Goal: Find specific page/section: Find specific page/section

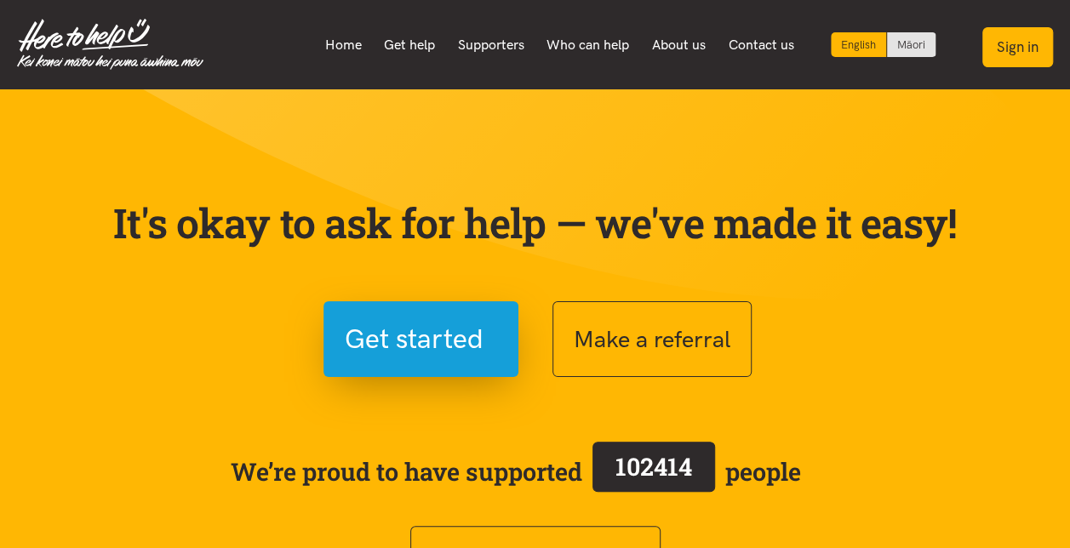
click at [1015, 39] on button "Sign in" at bounding box center [1017, 47] width 71 height 40
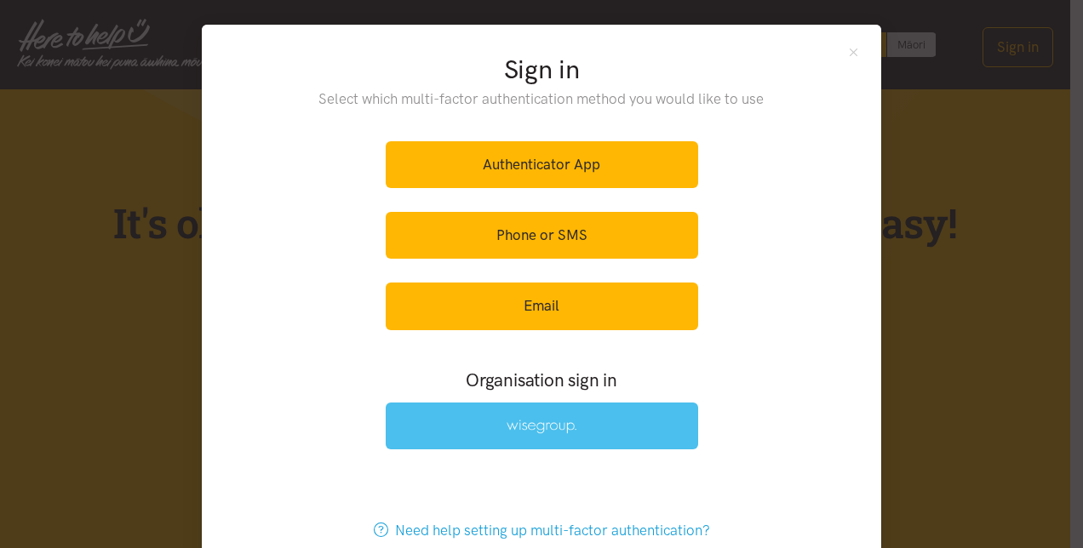
click at [524, 424] on img at bounding box center [541, 427] width 70 height 14
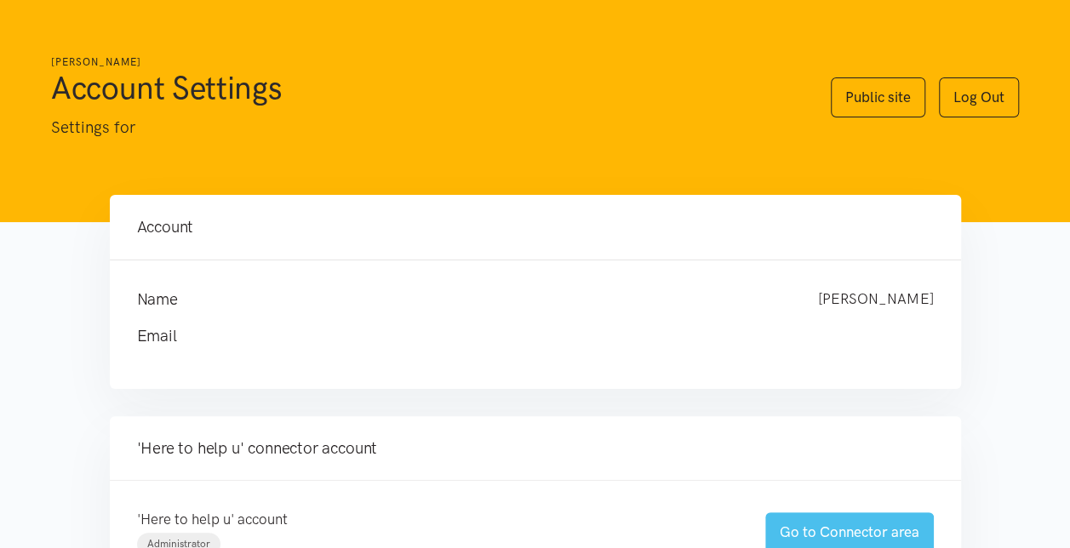
click at [831, 533] on link "Go to Connector area" at bounding box center [849, 532] width 169 height 40
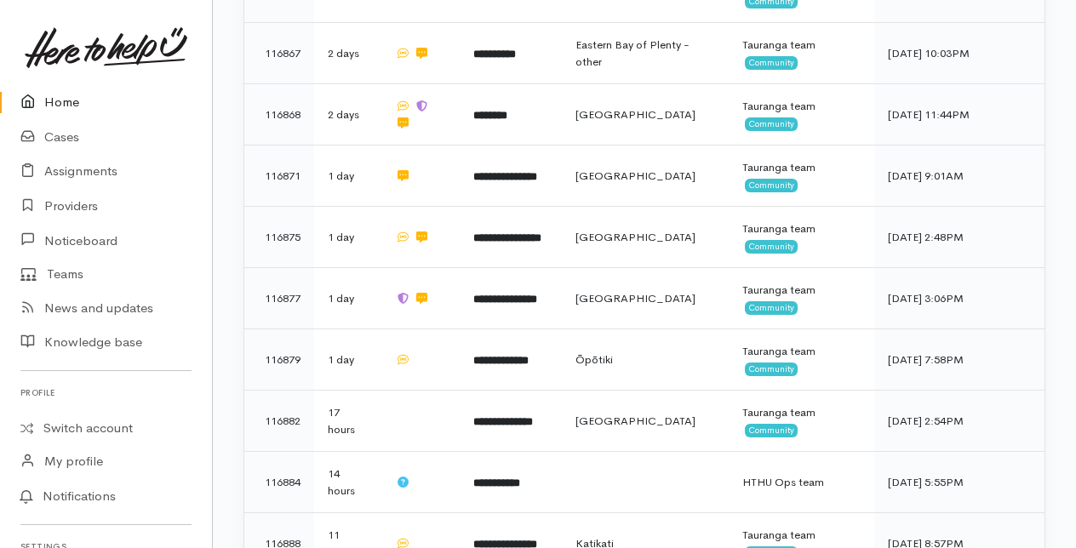
scroll to position [681, 0]
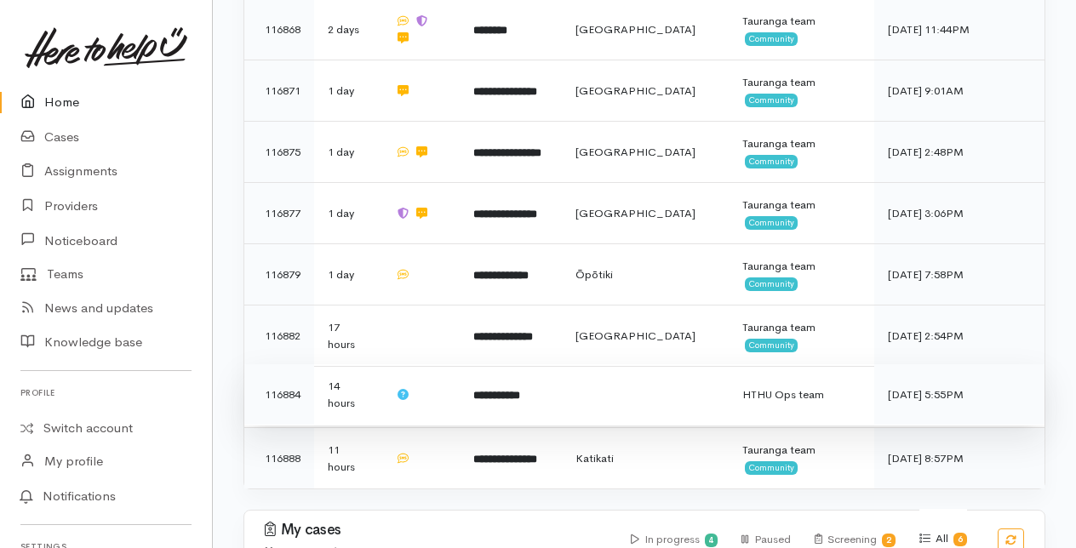
click at [496, 390] on b "**********" at bounding box center [496, 395] width 47 height 11
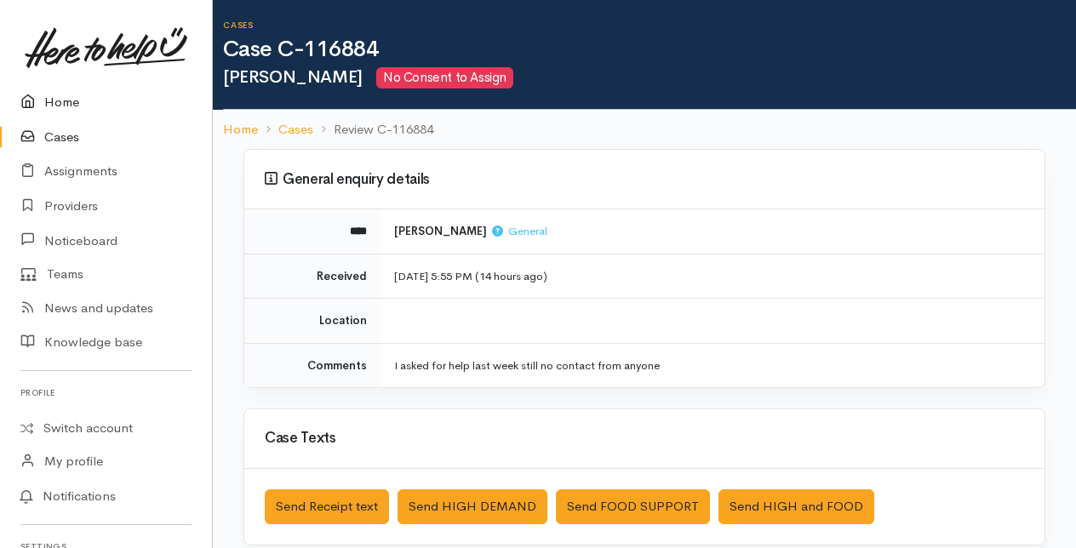
click at [66, 102] on link "Home" at bounding box center [106, 102] width 212 height 35
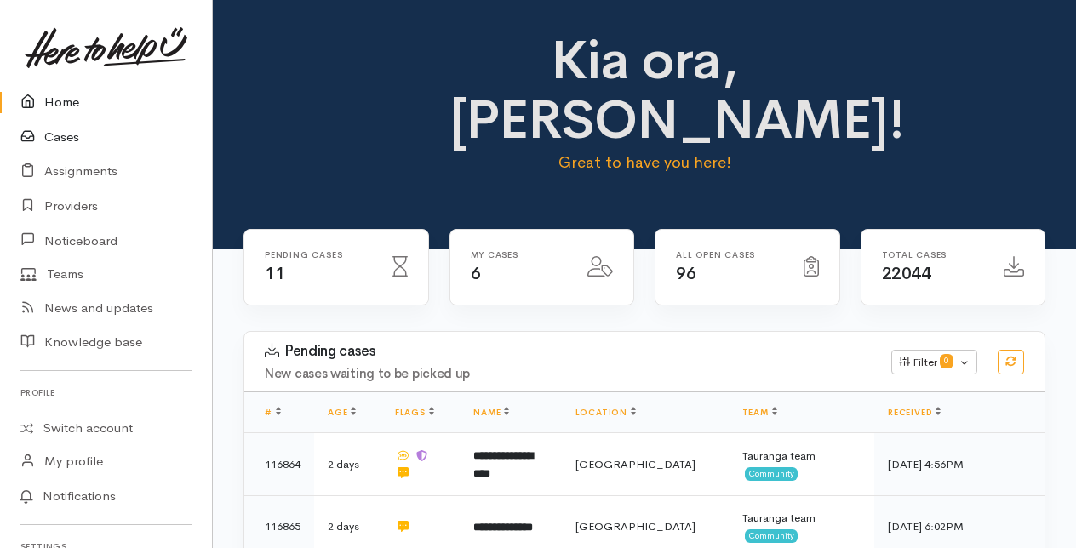
click at [67, 136] on link "Cases" at bounding box center [106, 137] width 212 height 35
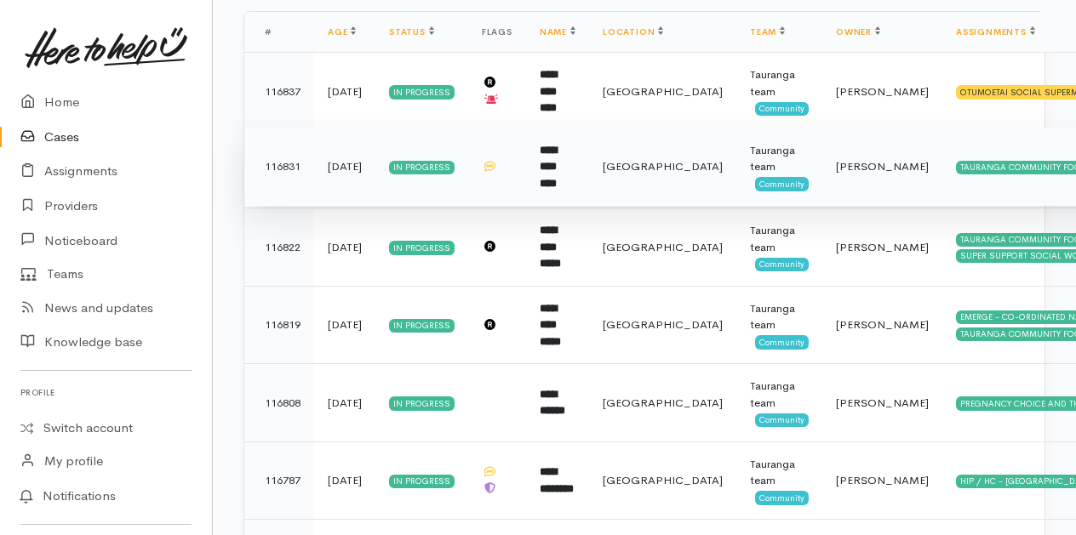
scroll to position [340, 0]
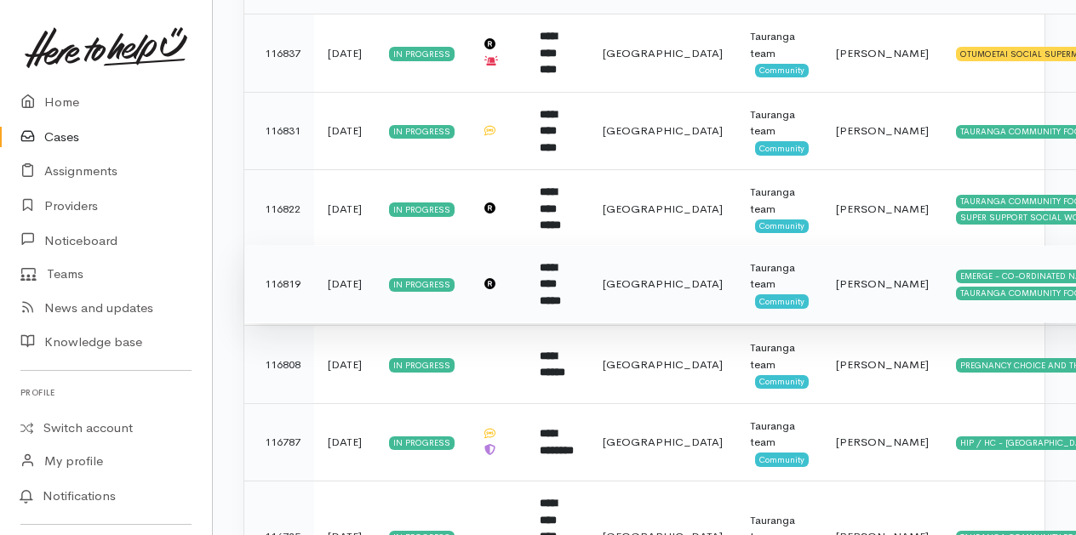
click at [561, 282] on b "**********" at bounding box center [550, 284] width 21 height 44
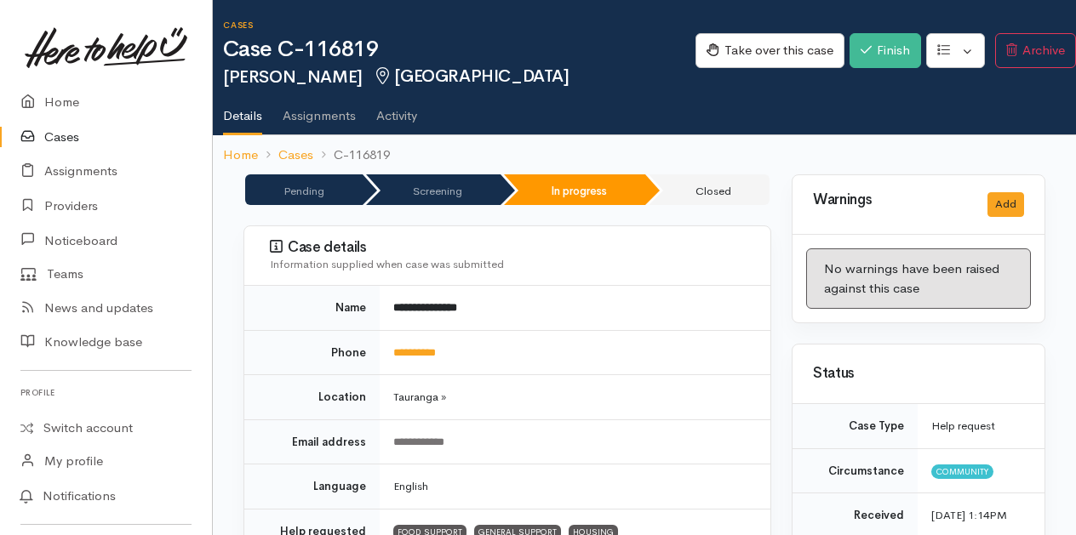
click at [69, 136] on link "Cases" at bounding box center [106, 137] width 212 height 35
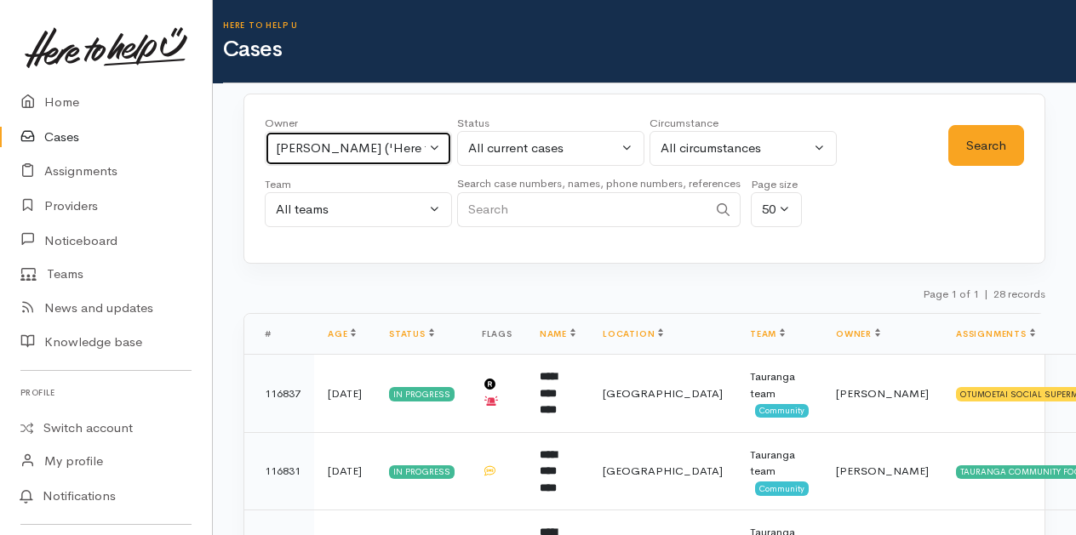
click at [430, 144] on button "[PERSON_NAME] ('Here to help u')" at bounding box center [358, 148] width 187 height 35
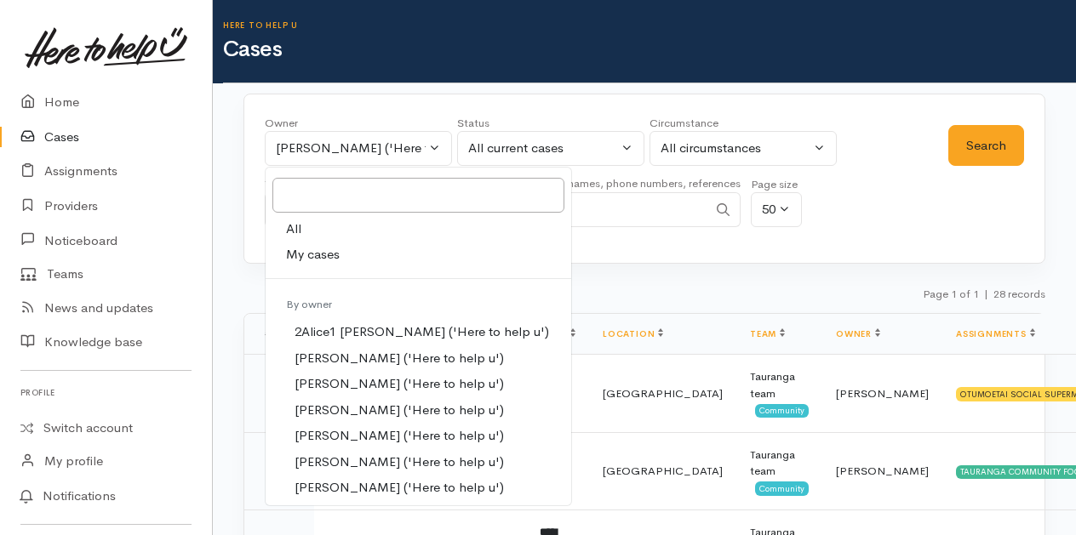
click at [325, 254] on span "My cases" at bounding box center [313, 255] width 54 height 20
select select "205"
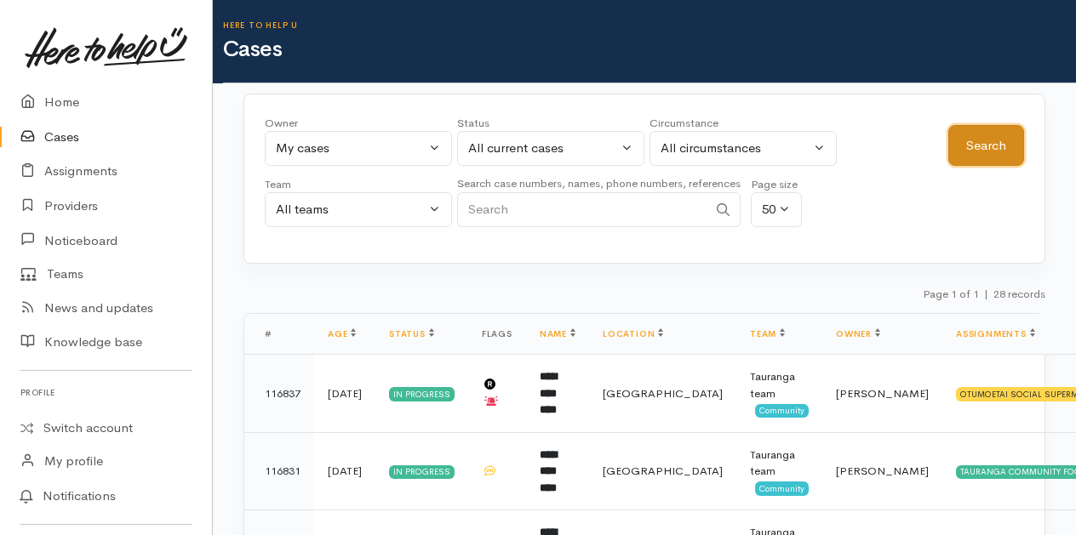
click at [986, 145] on button "Search" at bounding box center [986, 146] width 76 height 42
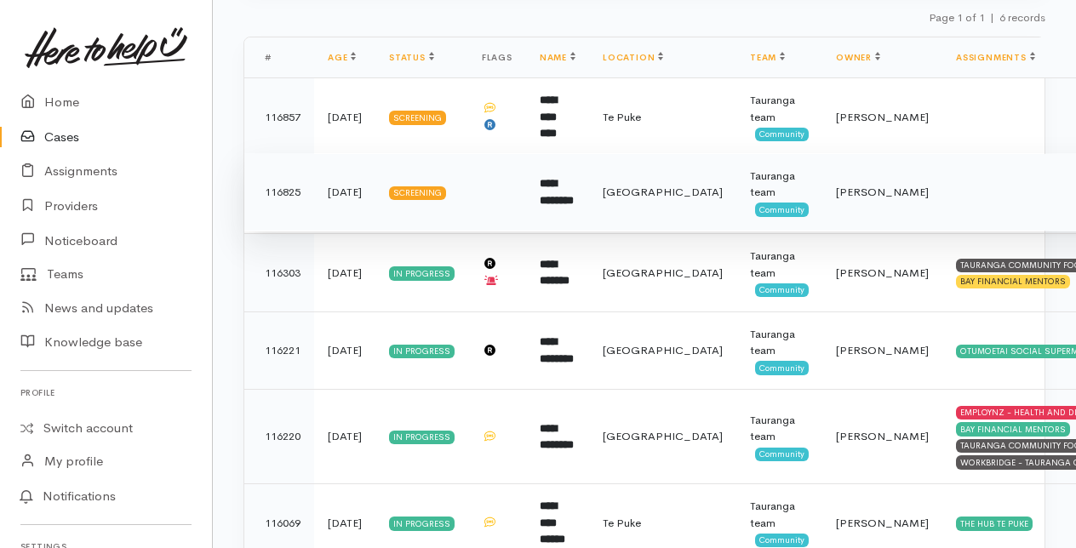
scroll to position [251, 0]
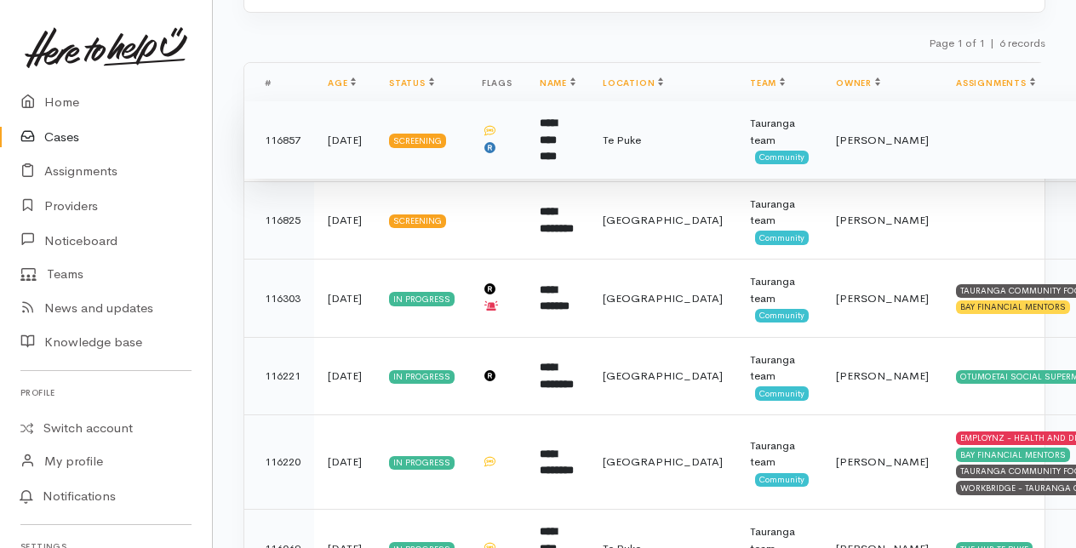
click at [517, 134] on td at bounding box center [497, 140] width 58 height 78
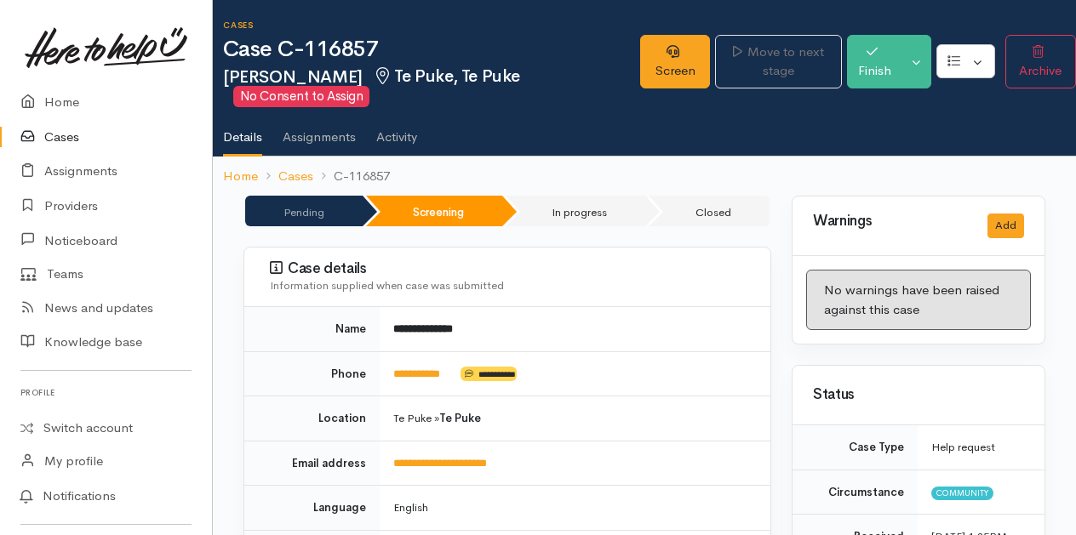
click at [60, 136] on link "Cases" at bounding box center [106, 137] width 212 height 35
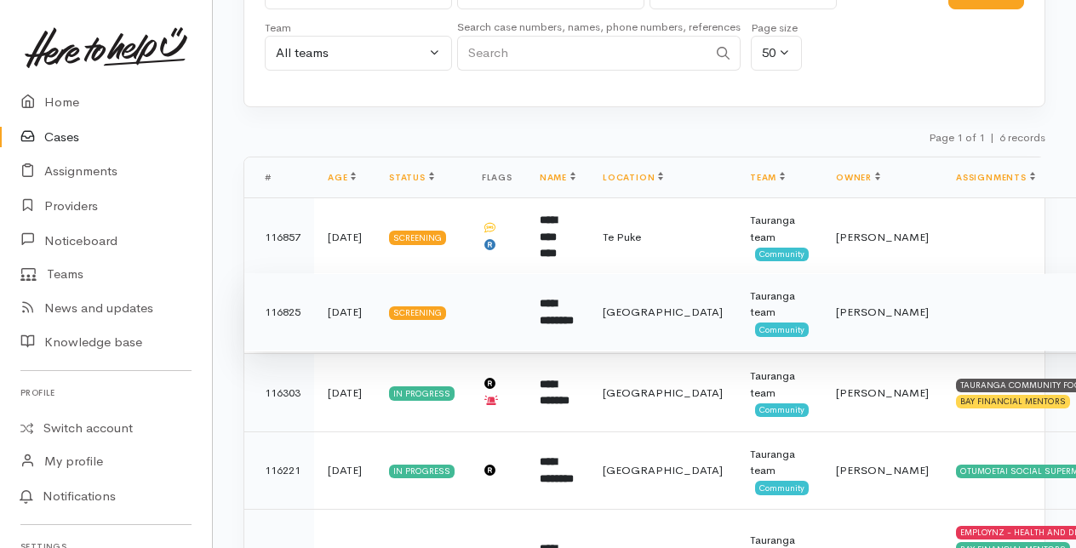
scroll to position [170, 0]
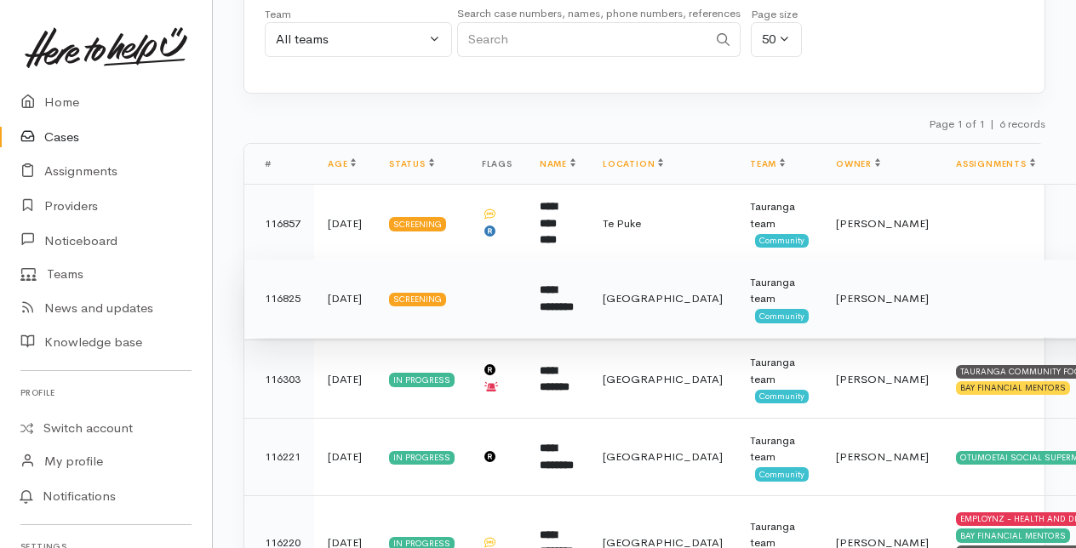
click at [556, 294] on td "**********" at bounding box center [557, 299] width 63 height 78
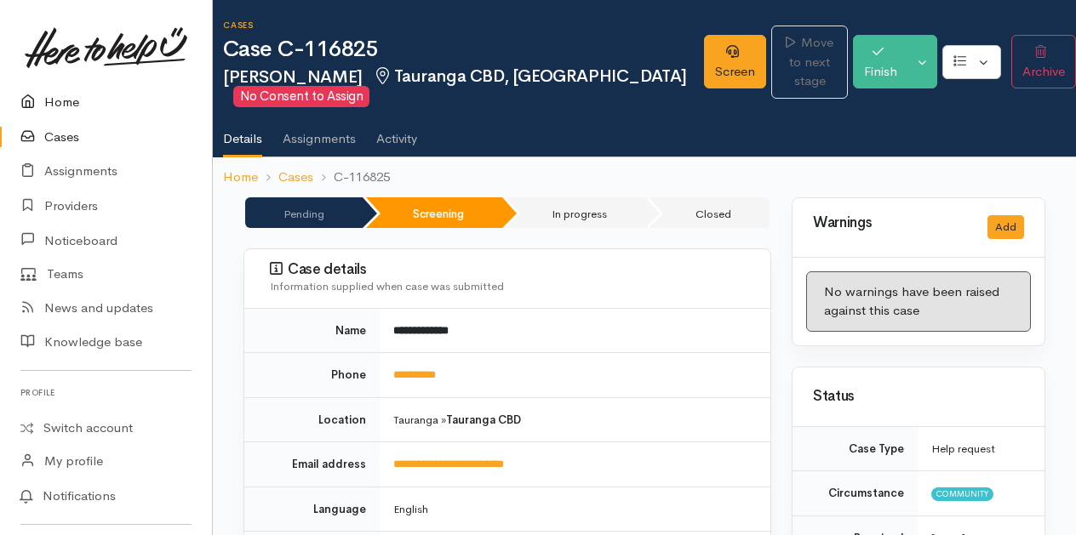
click at [68, 106] on link "Home" at bounding box center [106, 102] width 212 height 35
